Goal: Leave review/rating: Leave review/rating

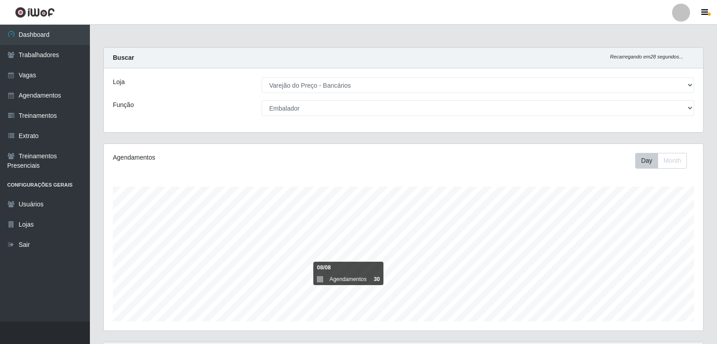
select select "157"
click at [294, 106] on select "[Selecione...] Auxiliar de Estacionamento Auxiliar de Estacionamento + Auxiliar…" at bounding box center [478, 108] width 432 height 16
select select "4"
click at [262, 100] on select "[Selecione...] Auxiliar de Estacionamento Auxiliar de Estacionamento + Auxiliar…" at bounding box center [478, 108] width 432 height 16
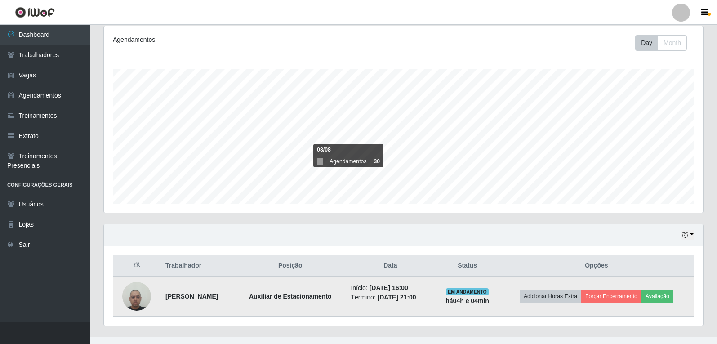
scroll to position [133, 0]
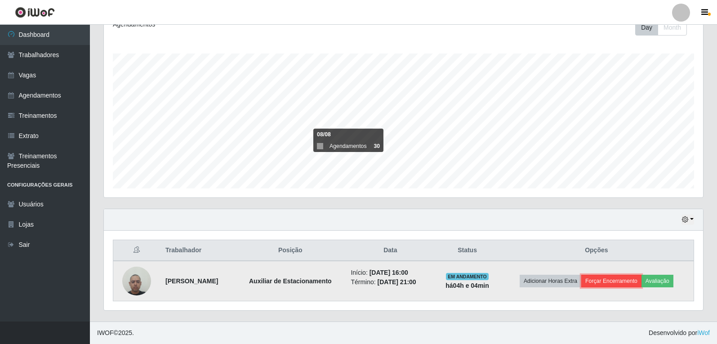
click at [608, 281] on button "Forçar Encerramento" at bounding box center [611, 281] width 60 height 13
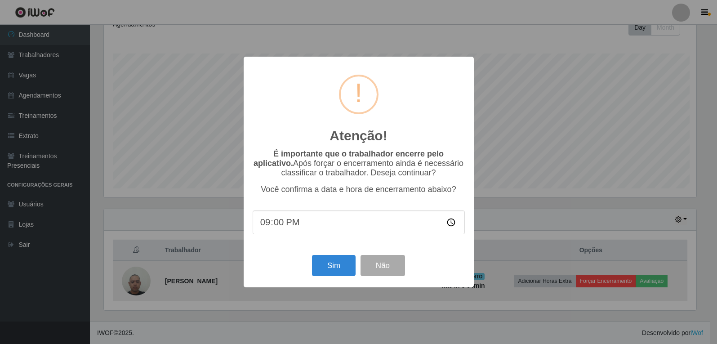
scroll to position [187, 595]
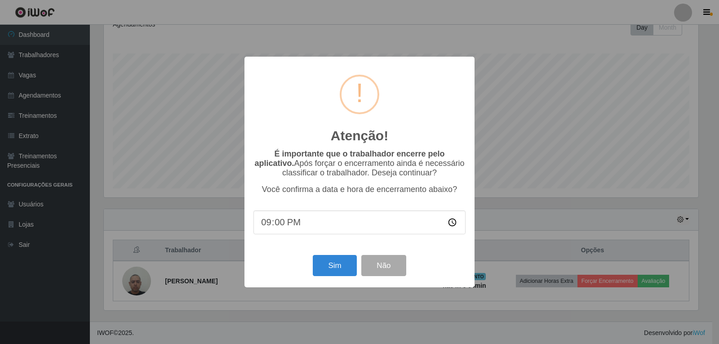
drag, startPoint x: 288, startPoint y: 228, endPoint x: 263, endPoint y: 223, distance: 26.1
click at [263, 223] on input "21:00" at bounding box center [360, 222] width 212 height 24
type input "20:00"
click at [324, 272] on button "Sim" at bounding box center [335, 265] width 44 height 21
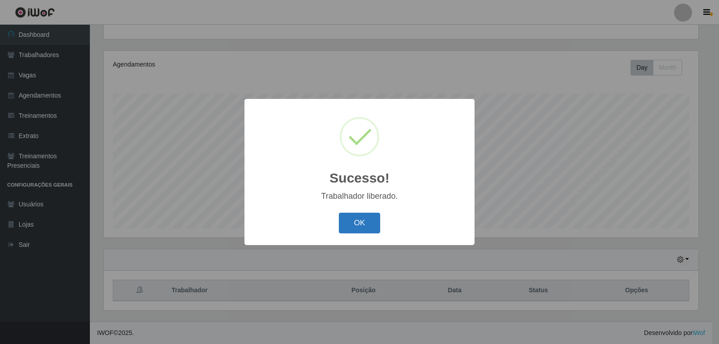
click at [361, 217] on button "OK" at bounding box center [360, 223] width 42 height 21
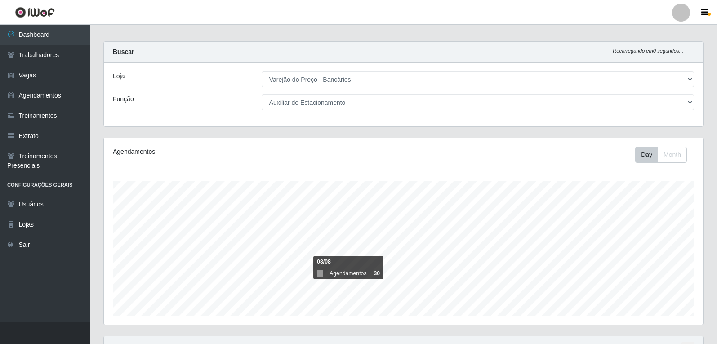
scroll to position [3, 0]
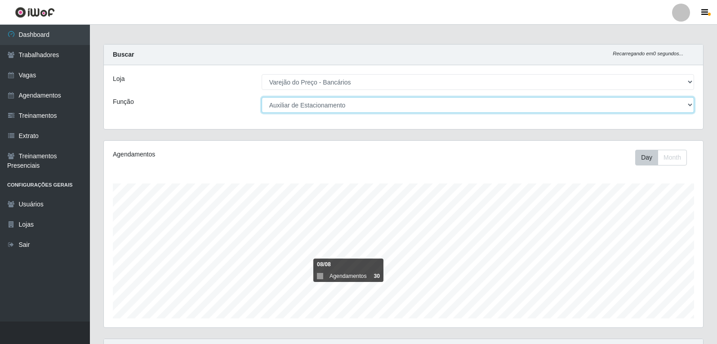
click at [309, 107] on select "[Selecione...] Auxiliar de Estacionamento Auxiliar de Estacionamento + Auxiliar…" at bounding box center [478, 105] width 432 height 16
select select "1"
click at [262, 97] on select "[Selecione...] Auxiliar de Estacionamento Auxiliar de Estacionamento + Auxiliar…" at bounding box center [478, 105] width 432 height 16
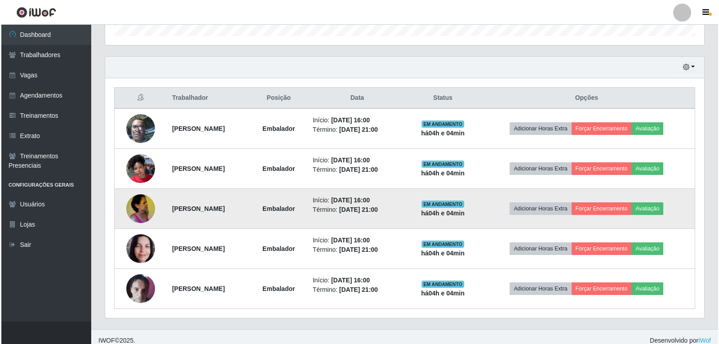
scroll to position [293, 0]
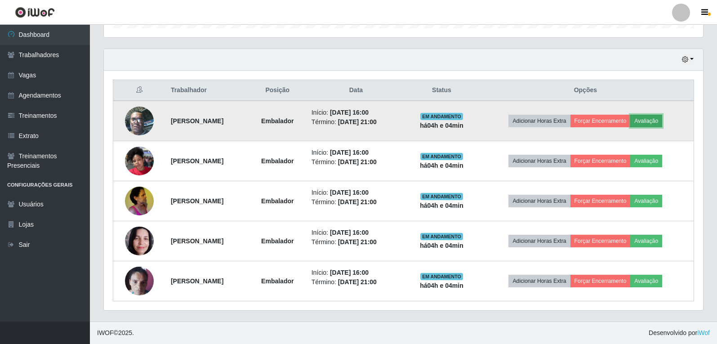
click at [662, 124] on button "Avaliação" at bounding box center [646, 121] width 32 height 13
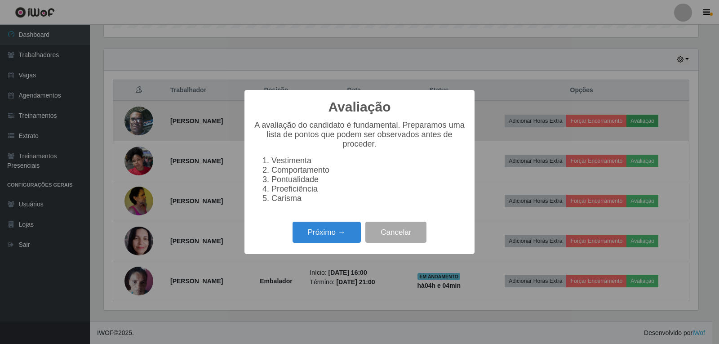
scroll to position [187, 595]
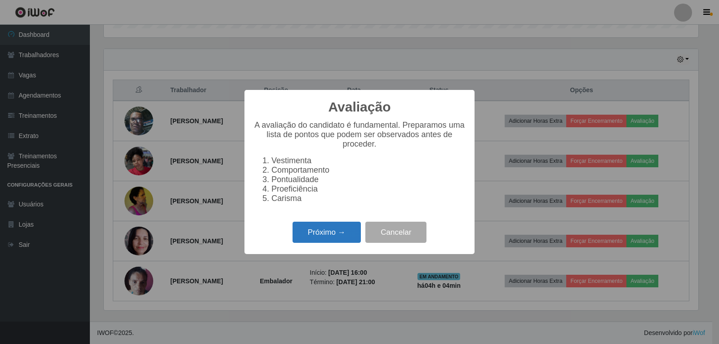
click at [304, 236] on button "Próximo →" at bounding box center [327, 232] width 68 height 21
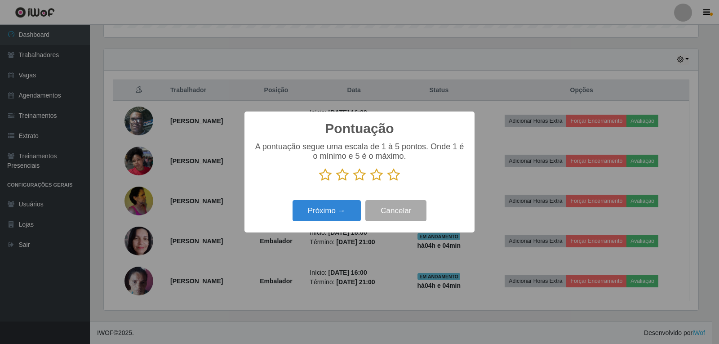
click at [392, 179] on icon at bounding box center [393, 174] width 13 height 13
click at [387, 182] on input "radio" at bounding box center [387, 182] width 0 height 0
click at [332, 225] on div "Pontuação × A pontuação segue uma escala de 1 à 5 pontos. Onde 1 é o mínimo e 5…" at bounding box center [360, 171] width 230 height 121
click at [329, 215] on button "Próximo →" at bounding box center [327, 210] width 68 height 21
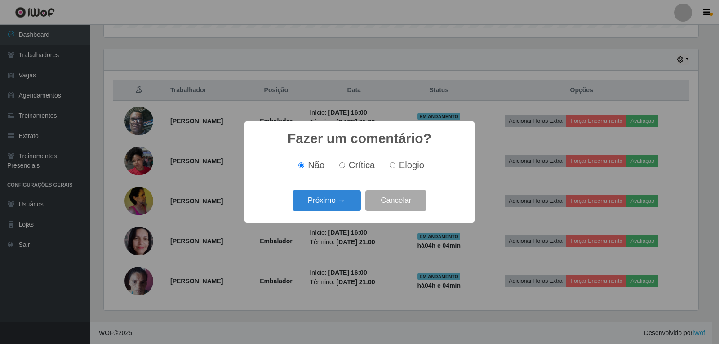
click at [408, 161] on span "Elogio" at bounding box center [411, 165] width 25 height 10
click at [396, 162] on input "Elogio" at bounding box center [393, 165] width 6 height 6
radio input "true"
click at [330, 198] on button "Próximo →" at bounding box center [327, 200] width 68 height 21
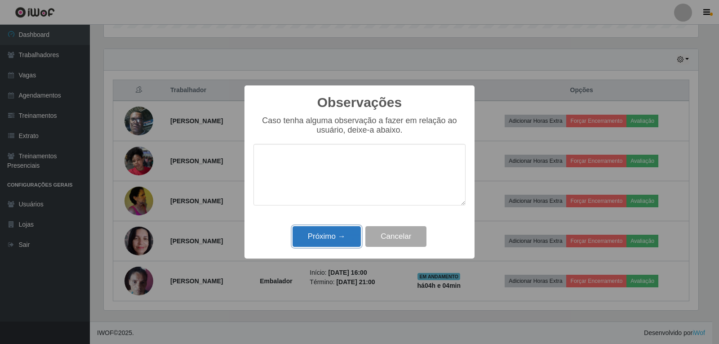
click at [322, 238] on button "Próximo →" at bounding box center [327, 236] width 68 height 21
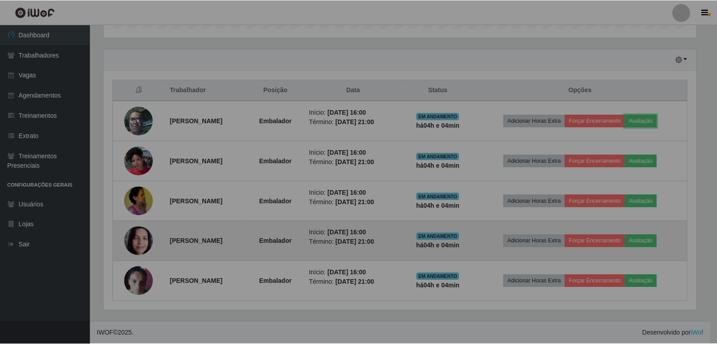
scroll to position [187, 599]
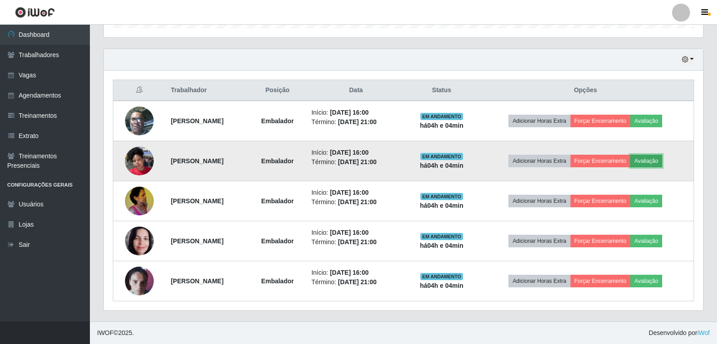
click at [662, 161] on button "Avaliação" at bounding box center [646, 161] width 32 height 13
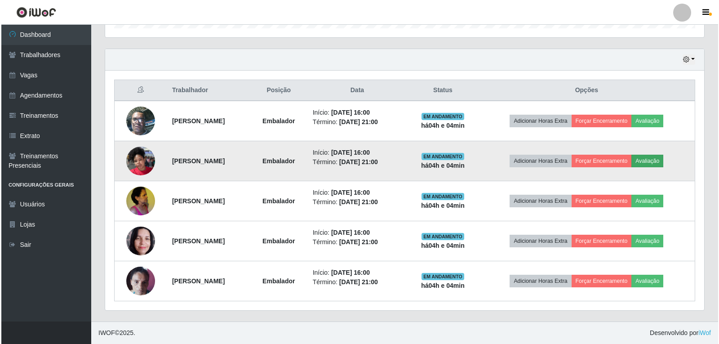
scroll to position [187, 595]
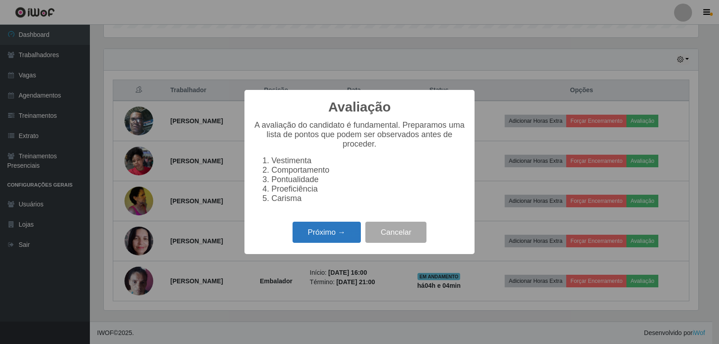
click at [329, 243] on button "Próximo →" at bounding box center [327, 232] width 68 height 21
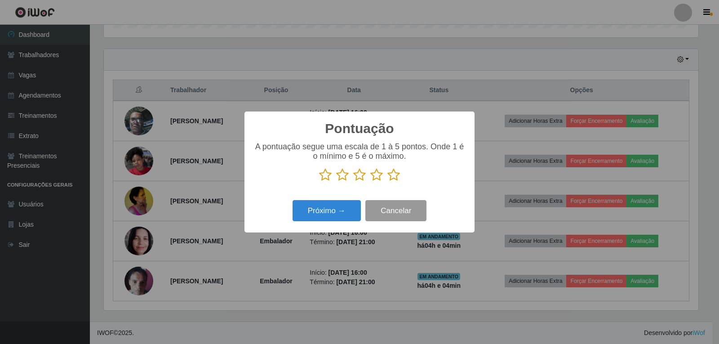
scroll to position [449332, 448924]
click at [395, 181] on icon at bounding box center [393, 174] width 13 height 13
click at [387, 182] on input "radio" at bounding box center [387, 182] width 0 height 0
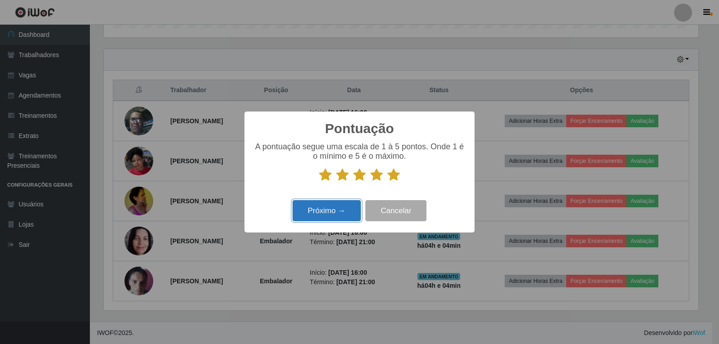
click at [324, 209] on button "Próximo →" at bounding box center [327, 210] width 68 height 21
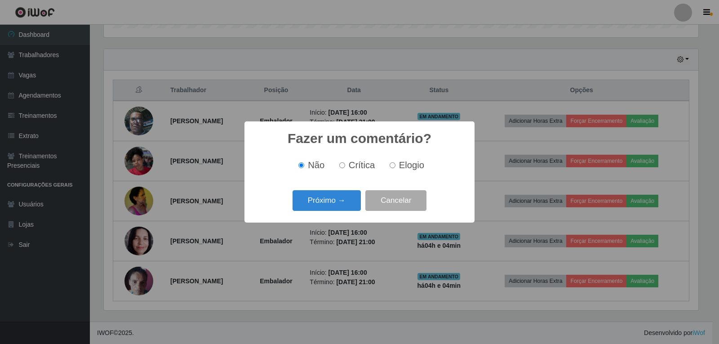
click at [396, 170] on label "Elogio" at bounding box center [405, 165] width 38 height 10
click at [396, 168] on input "Elogio" at bounding box center [393, 165] width 6 height 6
radio input "true"
click at [347, 202] on button "Próximo →" at bounding box center [327, 200] width 68 height 21
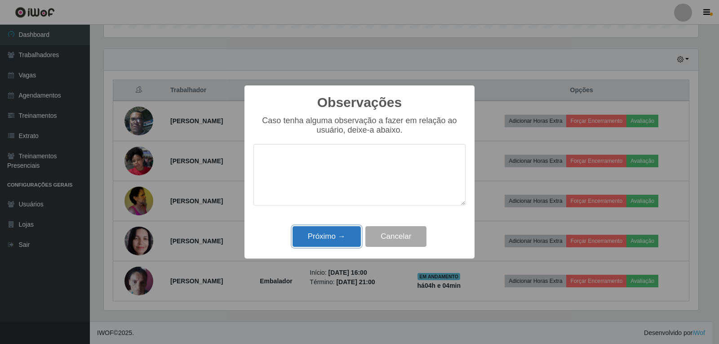
click at [337, 235] on button "Próximo →" at bounding box center [327, 236] width 68 height 21
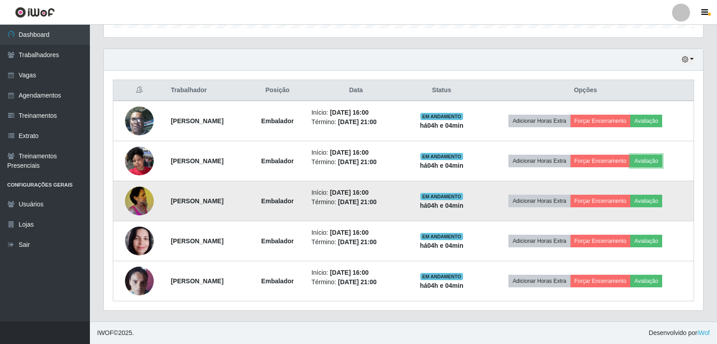
scroll to position [0, 0]
click at [647, 199] on button "Avaliação" at bounding box center [646, 201] width 32 height 13
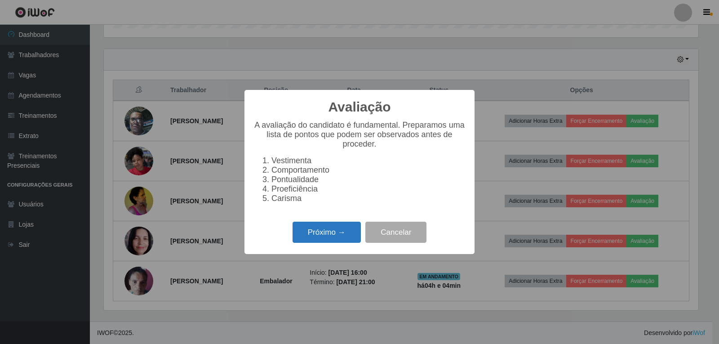
click at [339, 237] on button "Próximo →" at bounding box center [327, 232] width 68 height 21
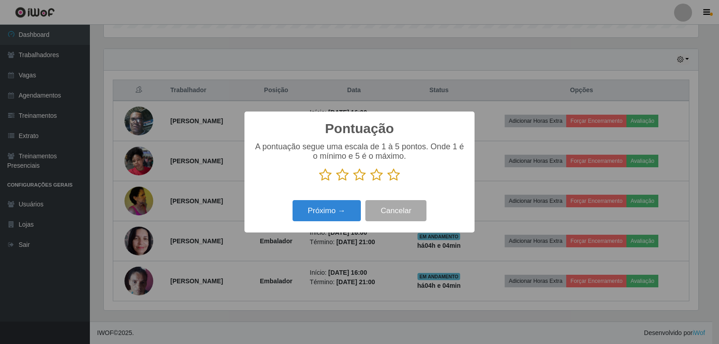
click at [387, 173] on icon at bounding box center [393, 174] width 13 height 13
click at [387, 182] on input "radio" at bounding box center [387, 182] width 0 height 0
click at [346, 212] on button "Próximo →" at bounding box center [327, 210] width 68 height 21
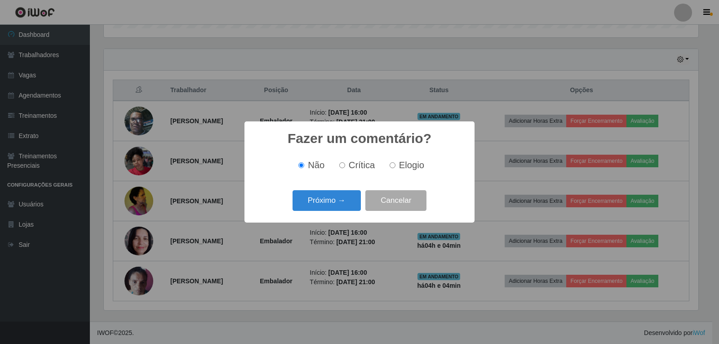
drag, startPoint x: 401, startPoint y: 170, endPoint x: 376, endPoint y: 178, distance: 26.6
click at [401, 169] on span "Elogio" at bounding box center [411, 165] width 25 height 10
click at [396, 168] on input "Elogio" at bounding box center [393, 165] width 6 height 6
radio input "true"
click at [342, 200] on button "Próximo →" at bounding box center [327, 200] width 68 height 21
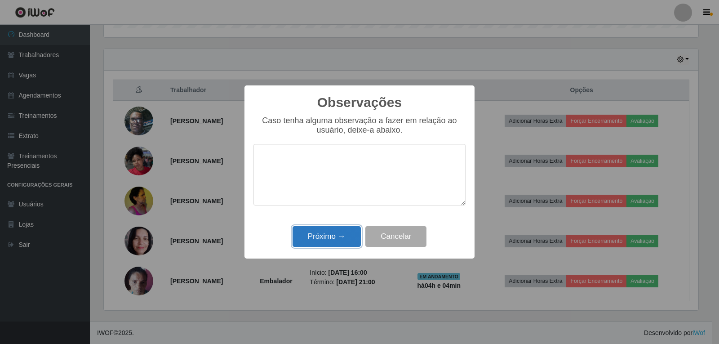
click at [338, 245] on button "Próximo →" at bounding box center [327, 236] width 68 height 21
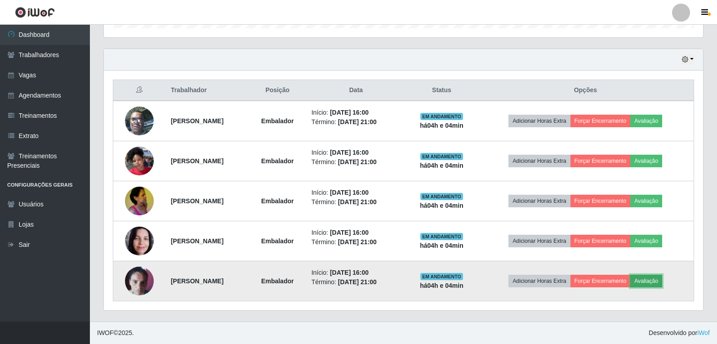
click at [651, 278] on button "Avaliação" at bounding box center [646, 281] width 32 height 13
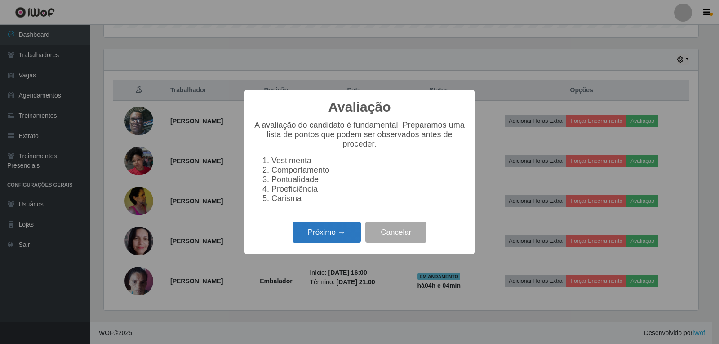
click at [329, 233] on button "Próximo →" at bounding box center [327, 232] width 68 height 21
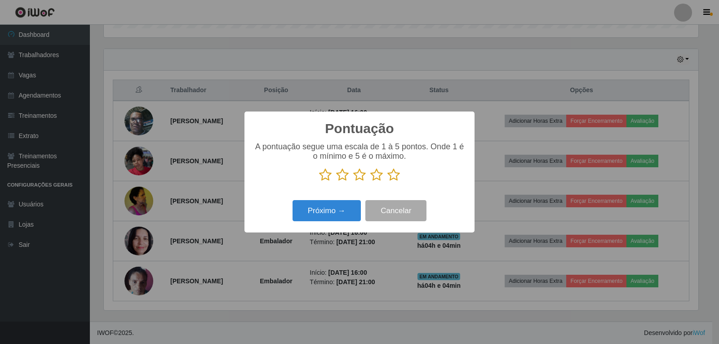
click at [392, 181] on icon at bounding box center [393, 174] width 13 height 13
click at [387, 182] on input "radio" at bounding box center [387, 182] width 0 height 0
click at [335, 212] on button "Próximo →" at bounding box center [327, 210] width 68 height 21
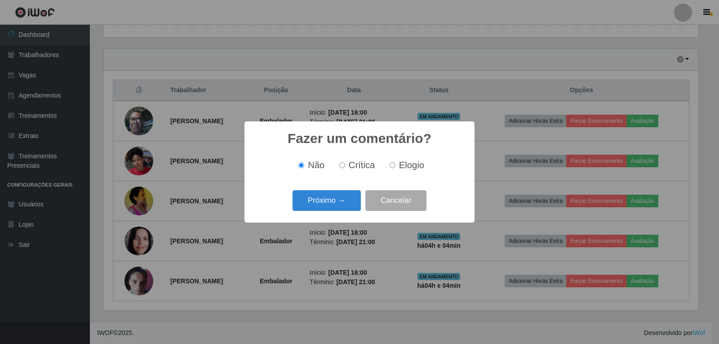
click at [407, 170] on span "Elogio" at bounding box center [411, 165] width 25 height 10
click at [396, 168] on input "Elogio" at bounding box center [393, 165] width 6 height 6
radio input "true"
click at [310, 205] on button "Próximo →" at bounding box center [327, 200] width 68 height 21
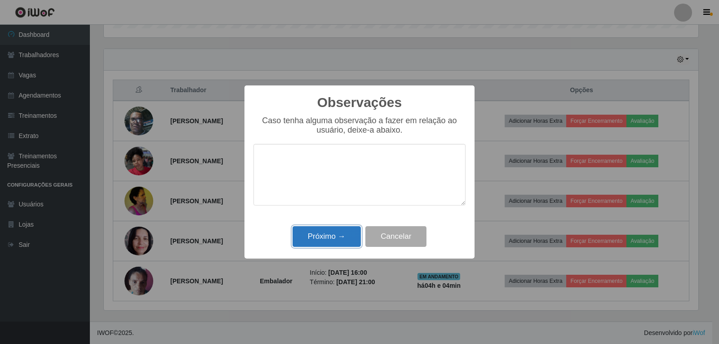
click at [334, 238] on button "Próximo →" at bounding box center [327, 236] width 68 height 21
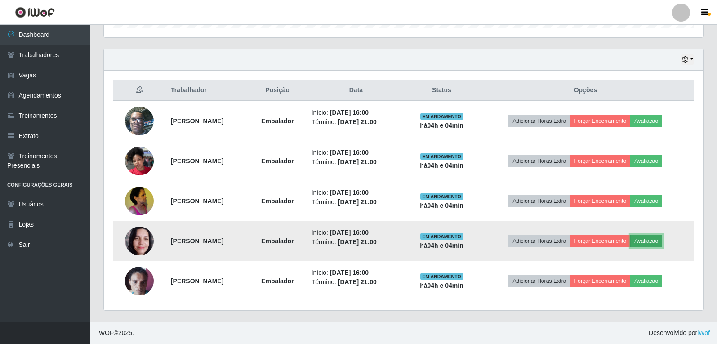
click at [647, 241] on button "Avaliação" at bounding box center [646, 241] width 32 height 13
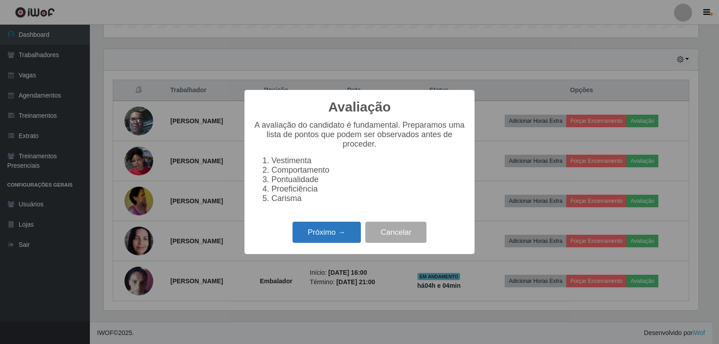
click at [329, 235] on button "Próximo →" at bounding box center [327, 232] width 68 height 21
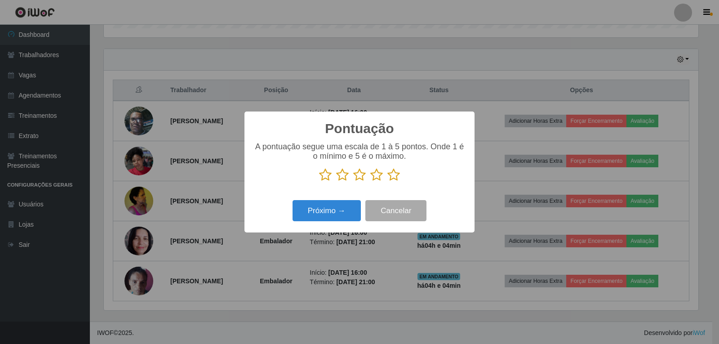
click at [396, 179] on icon at bounding box center [393, 174] width 13 height 13
click at [387, 182] on input "radio" at bounding box center [387, 182] width 0 height 0
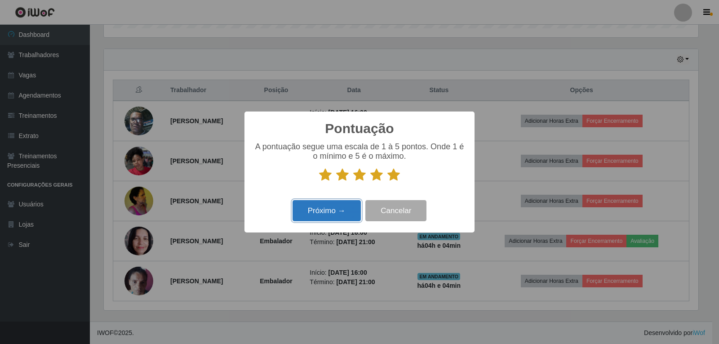
click at [325, 214] on button "Próximo →" at bounding box center [327, 210] width 68 height 21
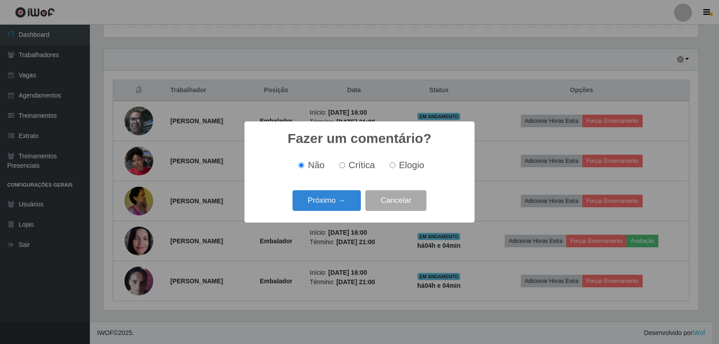
click at [405, 167] on span "Elogio" at bounding box center [411, 165] width 25 height 10
click at [396, 167] on input "Elogio" at bounding box center [393, 165] width 6 height 6
radio input "true"
click at [338, 199] on button "Próximo →" at bounding box center [327, 200] width 68 height 21
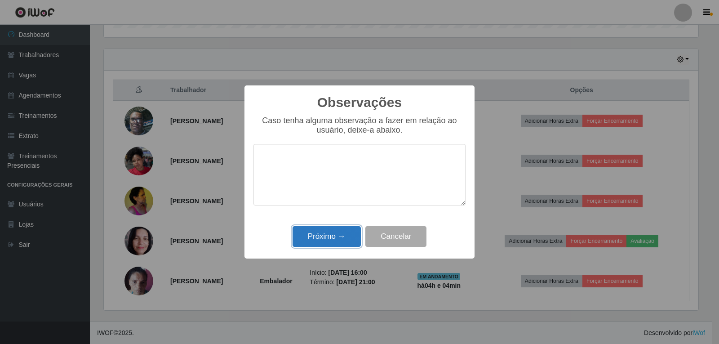
click at [326, 241] on button "Próximo →" at bounding box center [327, 236] width 68 height 21
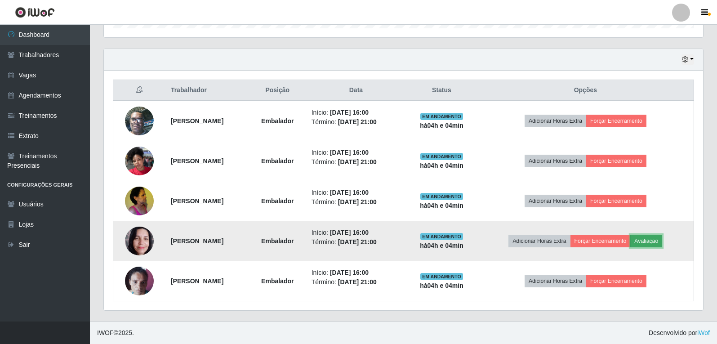
click at [654, 245] on button "Avaliação" at bounding box center [646, 241] width 32 height 13
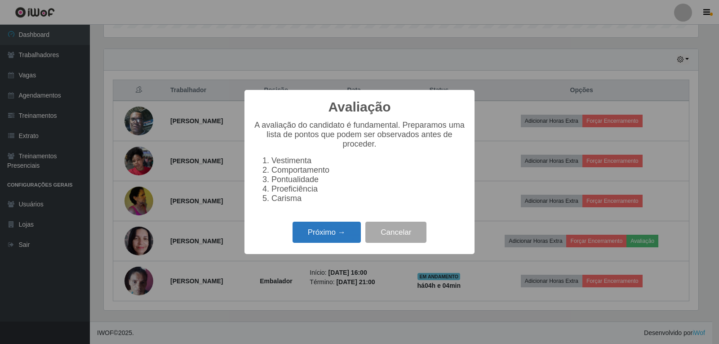
click at [323, 243] on button "Próximo →" at bounding box center [327, 232] width 68 height 21
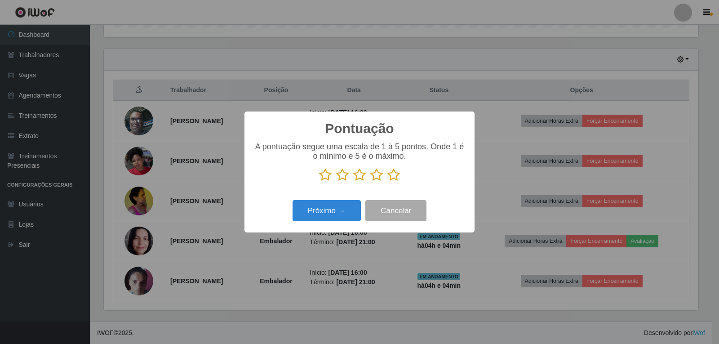
click at [390, 174] on icon at bounding box center [393, 174] width 13 height 13
click at [387, 182] on input "radio" at bounding box center [387, 182] width 0 height 0
click at [354, 213] on button "Próximo →" at bounding box center [327, 210] width 68 height 21
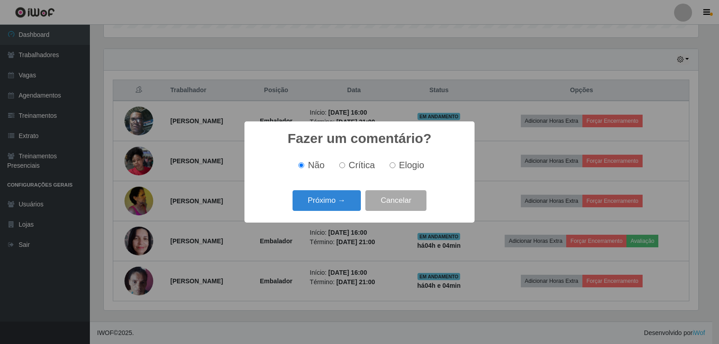
click at [395, 170] on label "Elogio" at bounding box center [405, 165] width 38 height 10
click at [395, 168] on input "Elogio" at bounding box center [393, 165] width 6 height 6
radio input "true"
click at [334, 200] on button "Próximo →" at bounding box center [327, 200] width 68 height 21
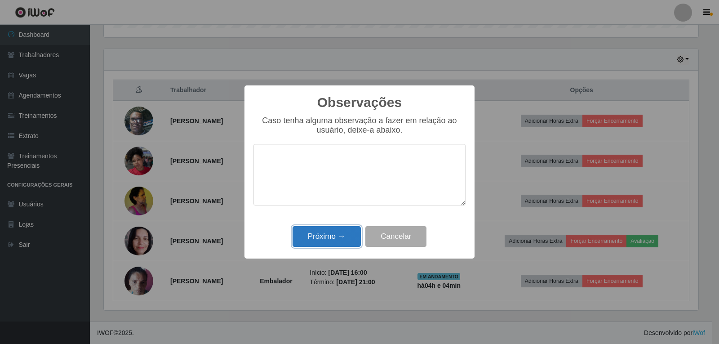
click at [344, 236] on button "Próximo →" at bounding box center [327, 236] width 68 height 21
